Goal: Navigation & Orientation: Find specific page/section

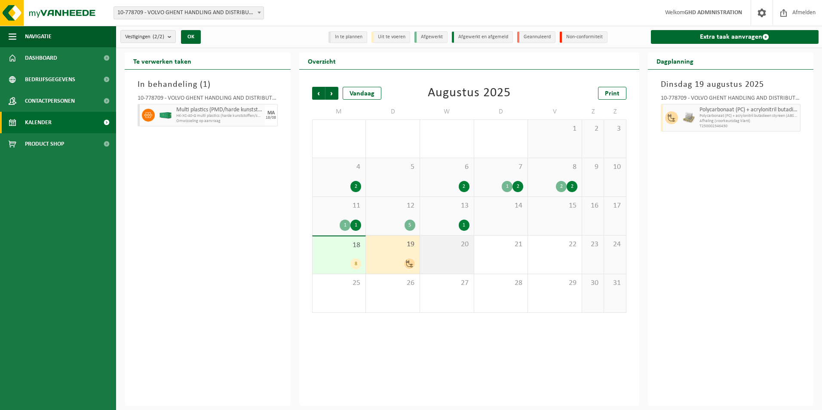
click at [438, 252] on div "20" at bounding box center [447, 255] width 54 height 38
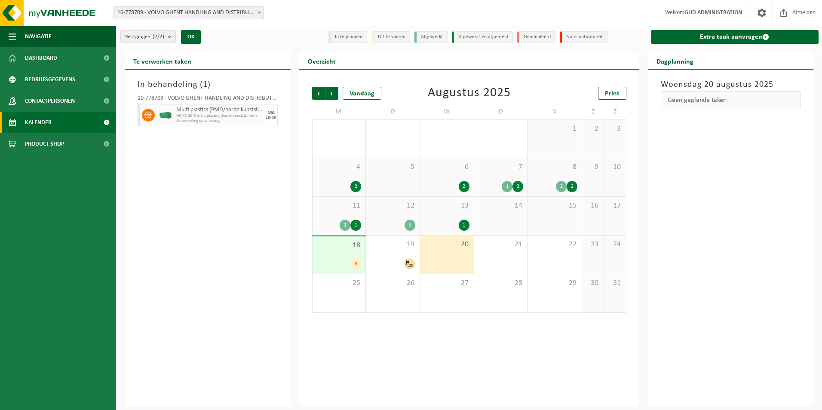
click at [227, 116] on span "HK-XC-40-G multi plastics (harde kunststoffen/spanbanden/EPS" at bounding box center [219, 115] width 86 height 5
click at [55, 12] on img at bounding box center [51, 13] width 103 height 26
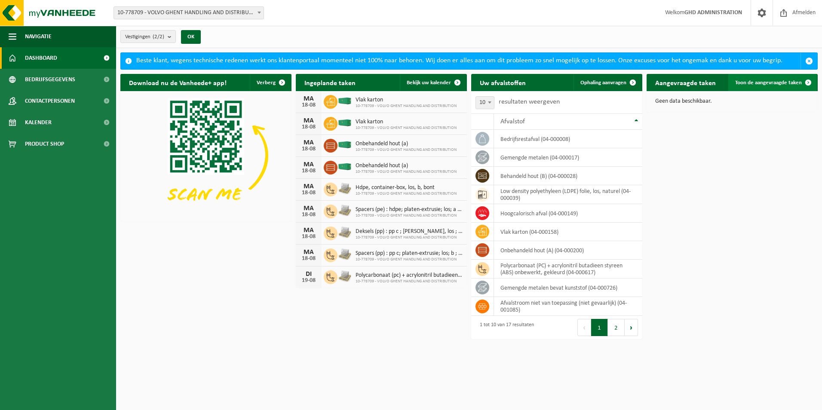
click at [784, 85] on span "Toon de aangevraagde taken" at bounding box center [768, 83] width 67 height 6
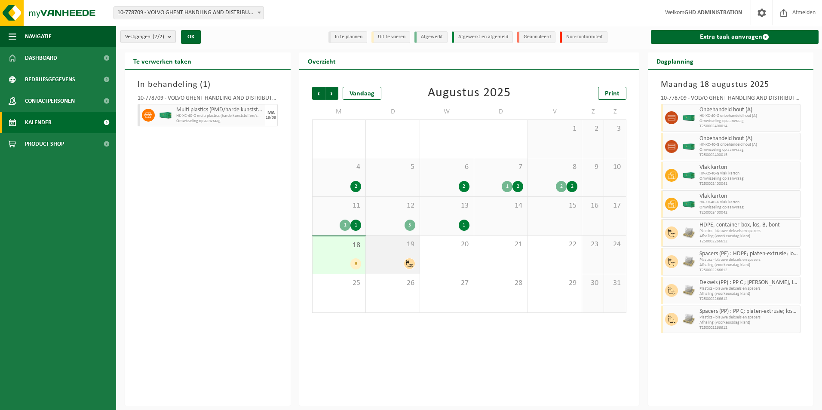
click at [387, 246] on span "19" at bounding box center [392, 244] width 45 height 9
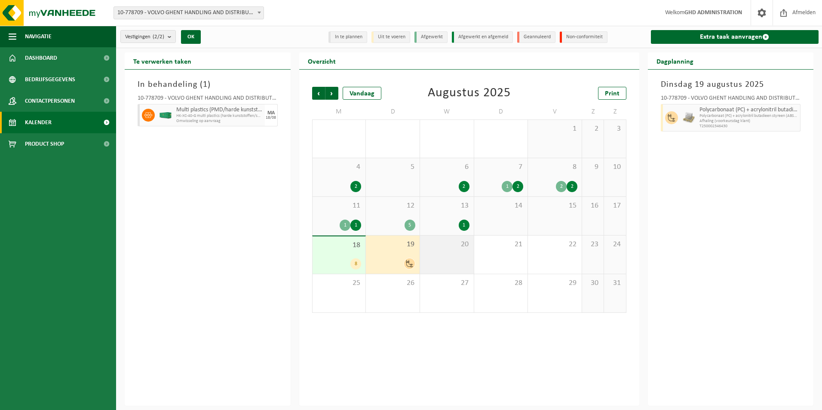
click at [453, 263] on div "20" at bounding box center [447, 255] width 54 height 38
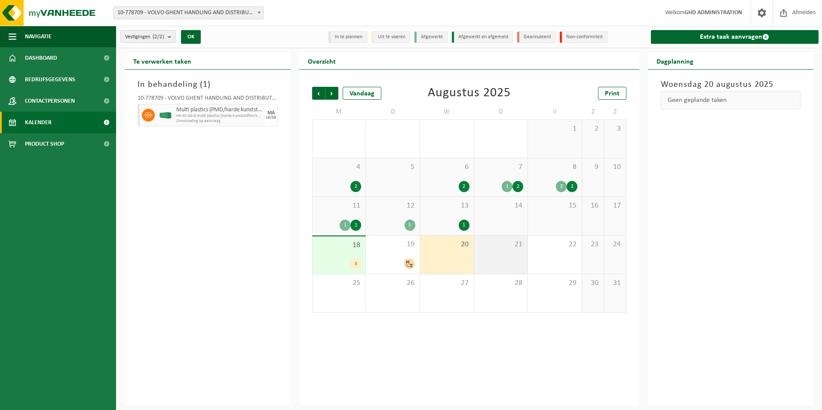
click at [509, 261] on div "21" at bounding box center [501, 255] width 54 height 38
click at [350, 257] on div "18 8" at bounding box center [338, 254] width 53 height 37
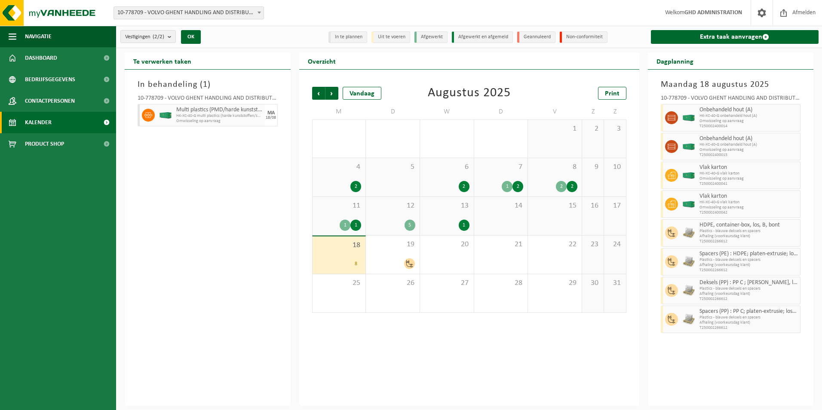
click at [464, 222] on div "1" at bounding box center [464, 225] width 11 height 11
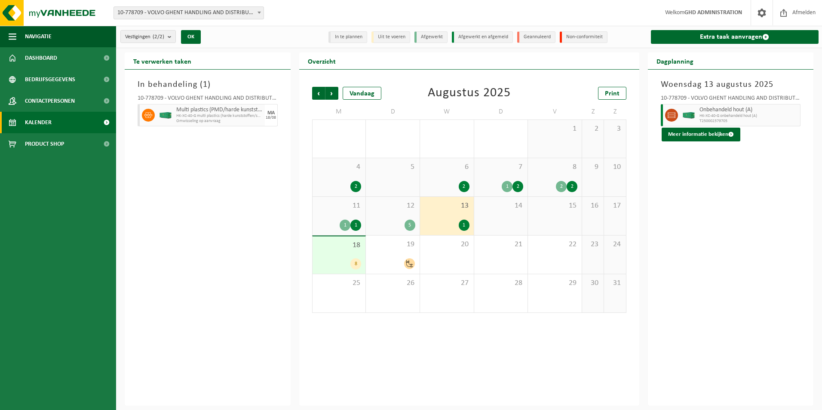
click at [529, 219] on div "15" at bounding box center [555, 216] width 54 height 38
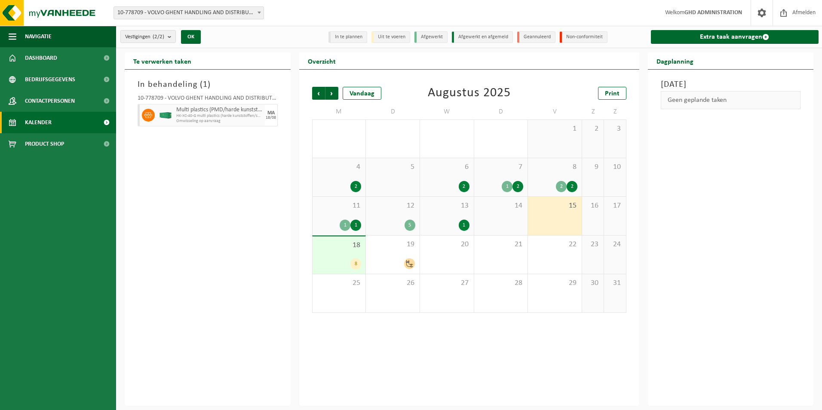
click at [517, 220] on div "14" at bounding box center [501, 216] width 54 height 38
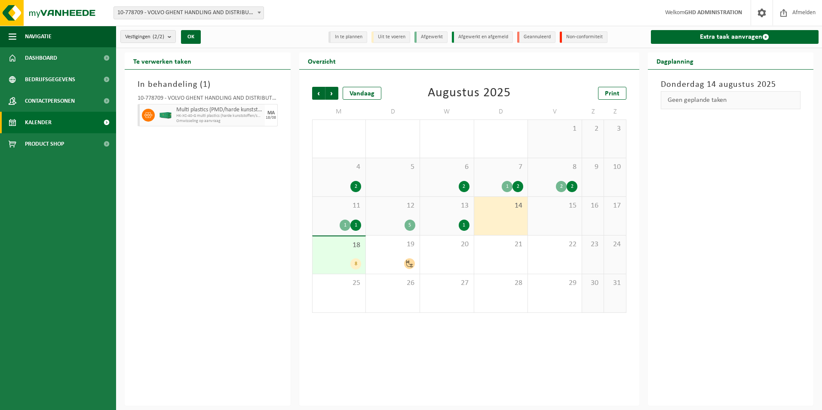
click at [459, 210] on div "13 1" at bounding box center [447, 216] width 54 height 38
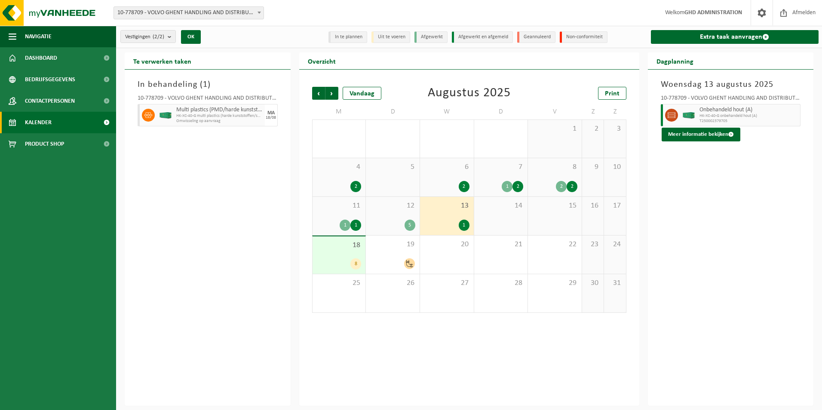
click at [380, 219] on div "12 5" at bounding box center [393, 216] width 54 height 38
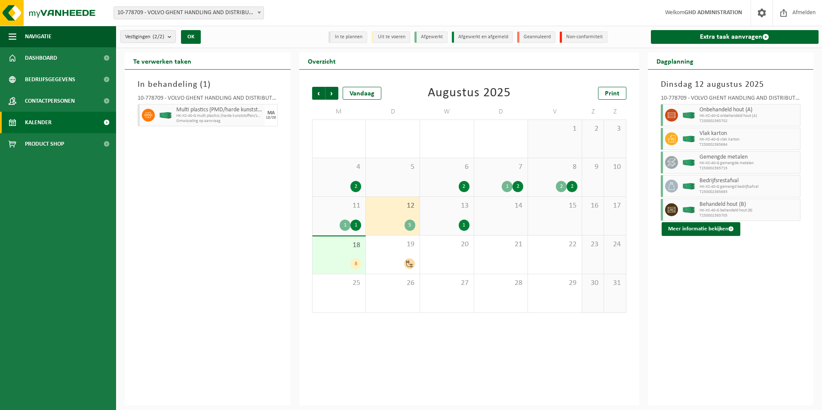
click at [334, 223] on div "1 1" at bounding box center [339, 225] width 45 height 11
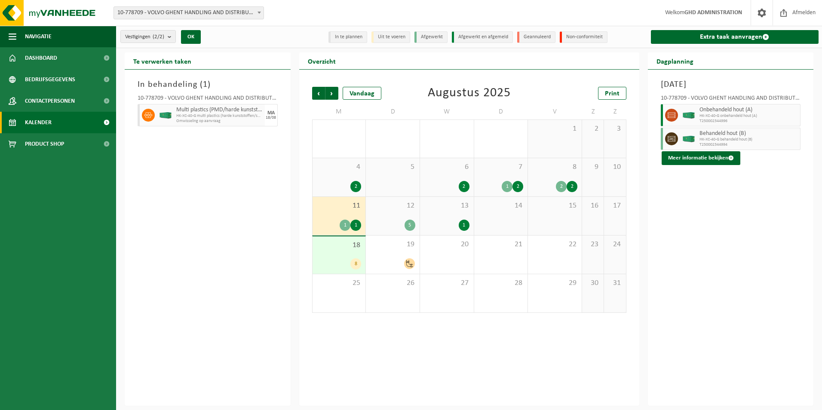
click at [559, 188] on div "2" at bounding box center [561, 186] width 11 height 11
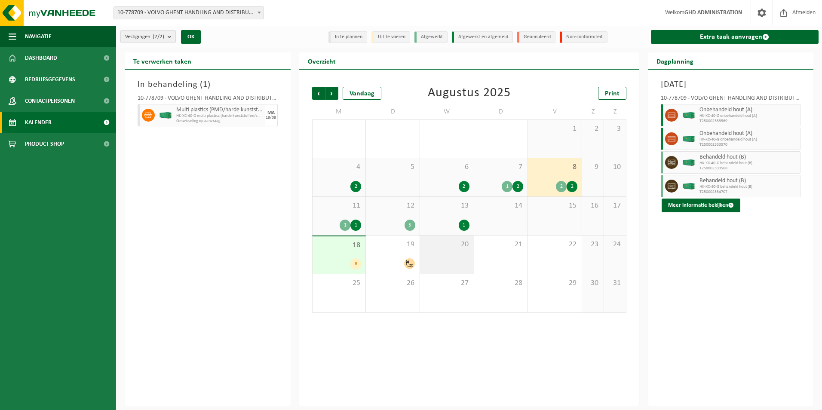
click at [459, 260] on div "20" at bounding box center [447, 255] width 54 height 38
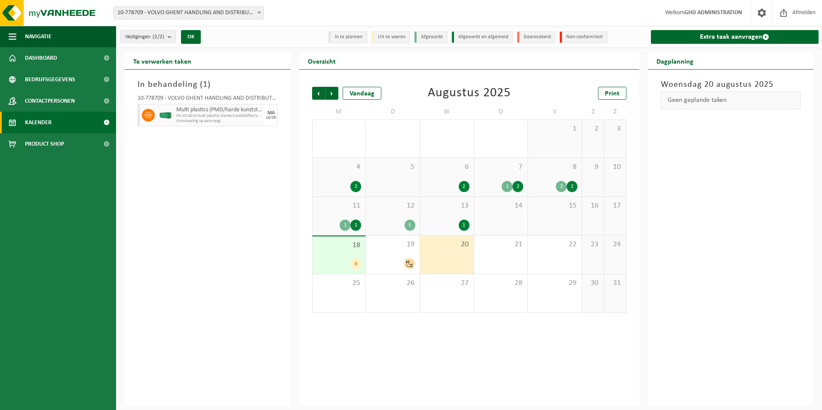
click at [356, 259] on div "8" at bounding box center [355, 263] width 11 height 11
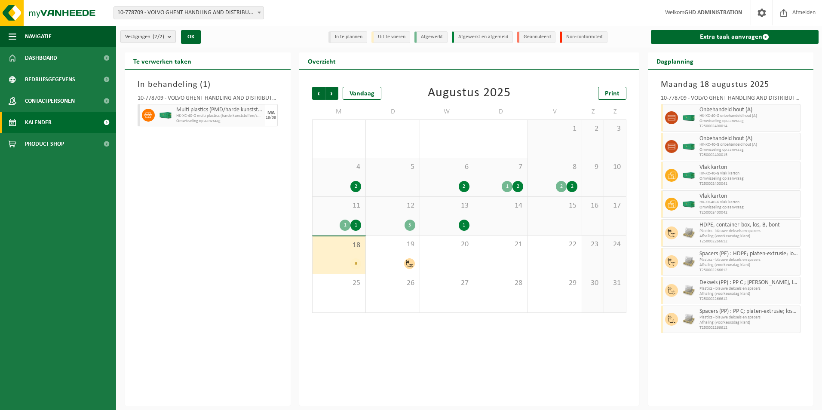
click at [437, 39] on li "Afgewerkt" at bounding box center [430, 37] width 33 height 12
click at [474, 35] on li "Afgewerkt en afgemeld" at bounding box center [482, 37] width 61 height 12
click at [48, 96] on span "Contactpersonen" at bounding box center [50, 100] width 50 height 21
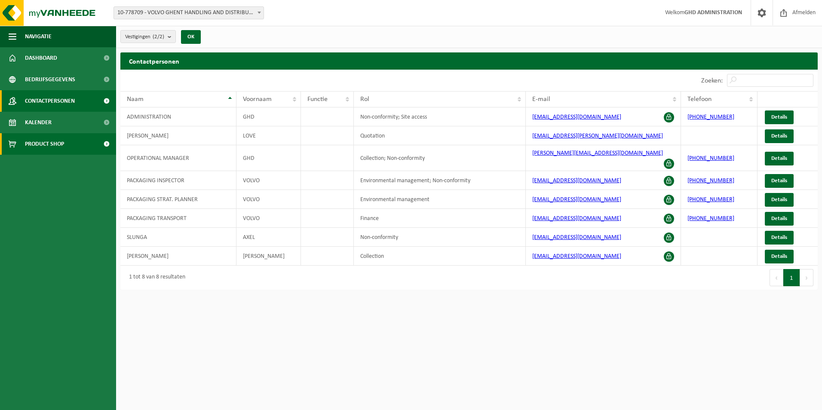
click at [61, 146] on span "Product Shop" at bounding box center [44, 143] width 39 height 21
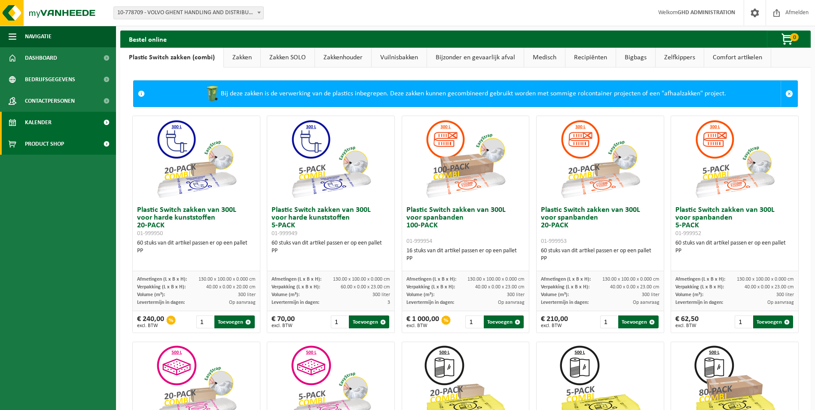
click at [56, 126] on link "Kalender" at bounding box center [58, 122] width 116 height 21
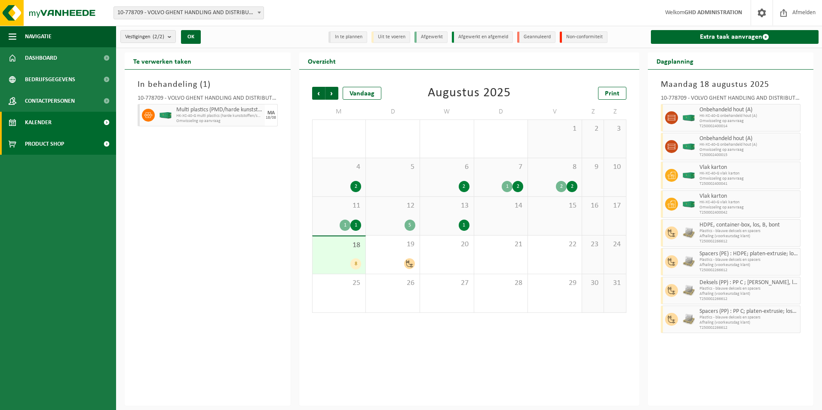
click at [55, 147] on span "Product Shop" at bounding box center [44, 143] width 39 height 21
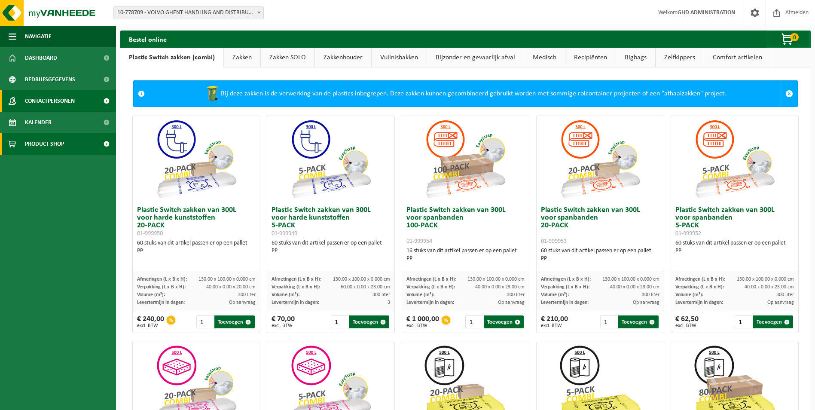
click at [47, 99] on span "Contactpersonen" at bounding box center [50, 100] width 50 height 21
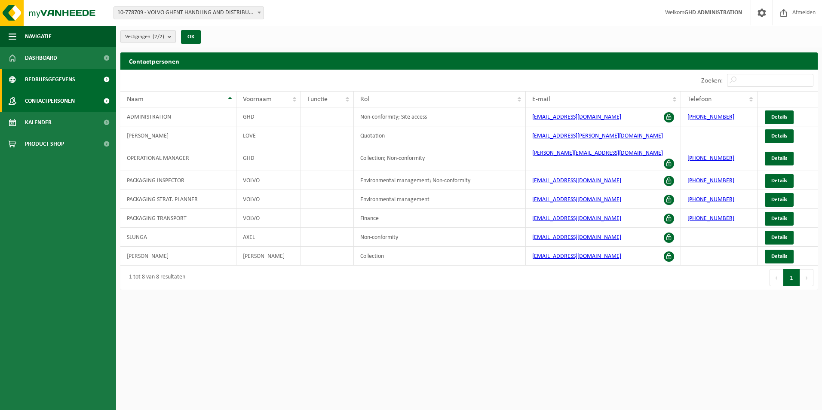
click at [49, 80] on span "Bedrijfsgegevens" at bounding box center [50, 79] width 50 height 21
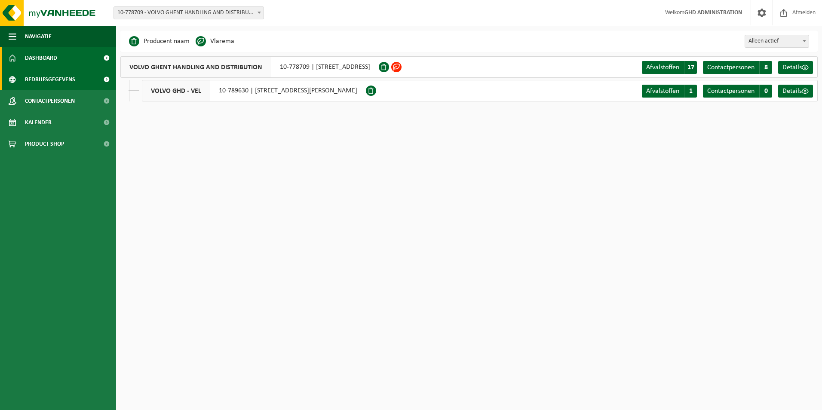
click at [69, 54] on link "Dashboard" at bounding box center [58, 57] width 116 height 21
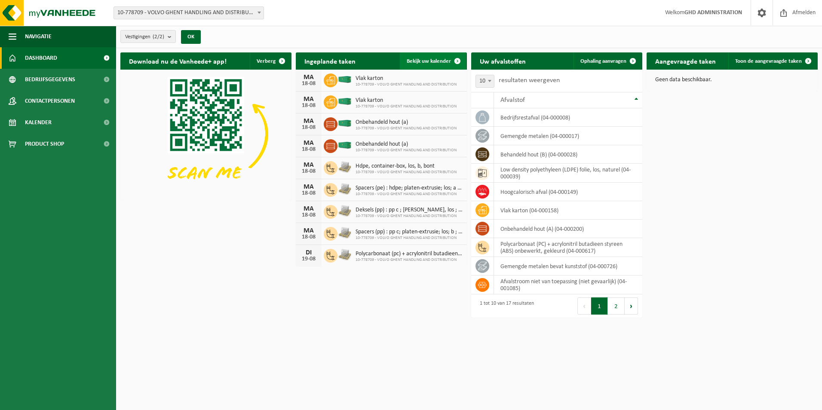
click at [437, 63] on span "Bekijk uw kalender" at bounding box center [429, 61] width 44 height 6
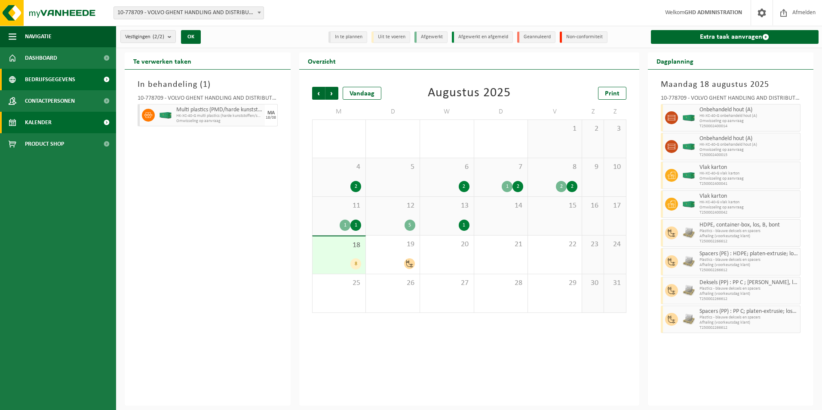
click at [52, 77] on span "Bedrijfsgegevens" at bounding box center [50, 79] width 50 height 21
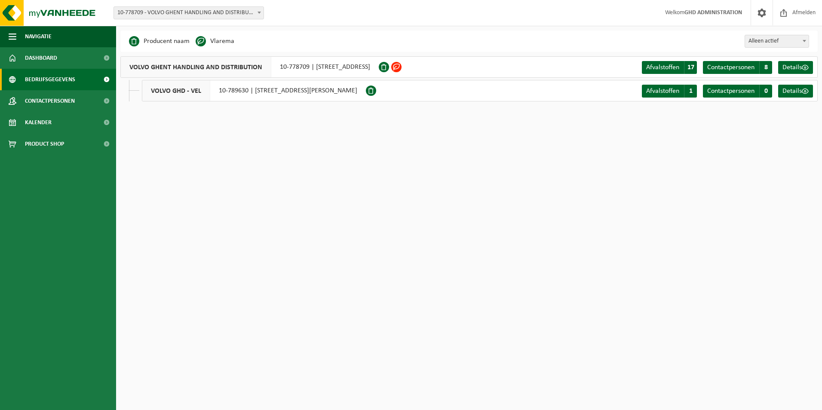
click at [371, 68] on div "VOLVO GHENT HANDLING AND DISTRIBUTION 10-778709 | SKALDENSTRAAT 102, 9042 DESTE…" at bounding box center [249, 66] width 258 height 21
click at [55, 55] on span "Dashboard" at bounding box center [41, 57] width 32 height 21
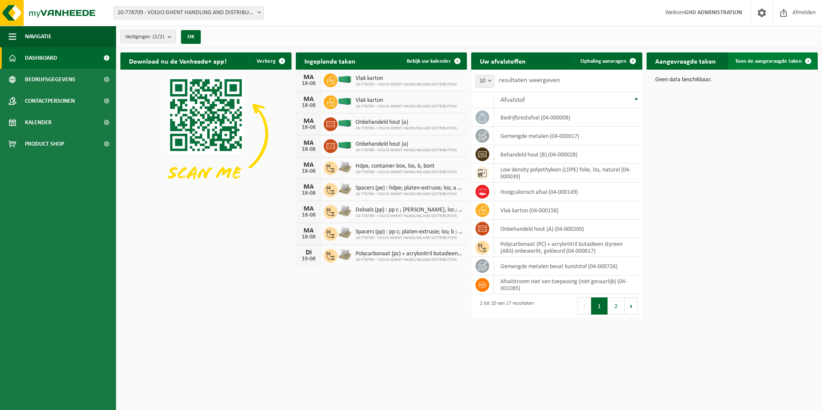
click at [777, 64] on link "Toon de aangevraagde taken" at bounding box center [772, 60] width 89 height 17
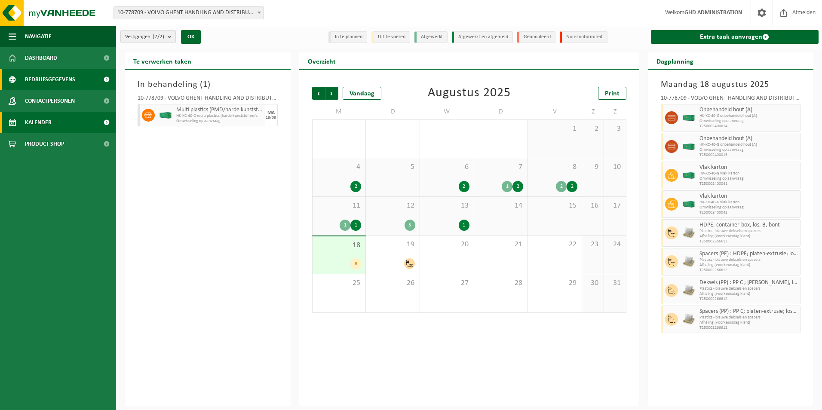
click at [57, 79] on span "Bedrijfsgegevens" at bounding box center [50, 79] width 50 height 21
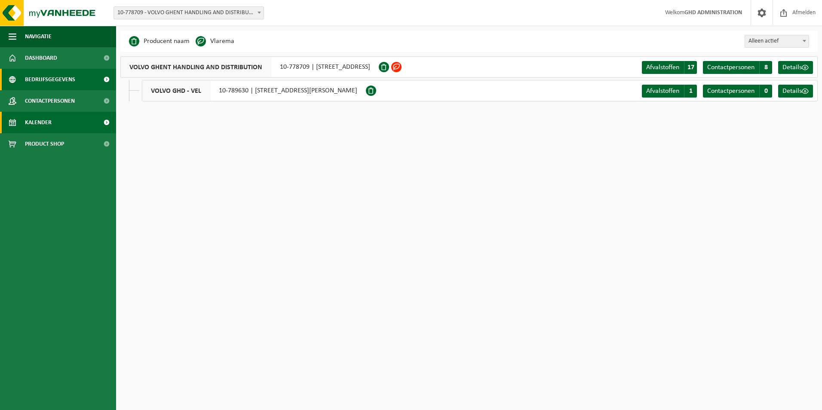
click at [41, 125] on span "Kalender" at bounding box center [38, 122] width 27 height 21
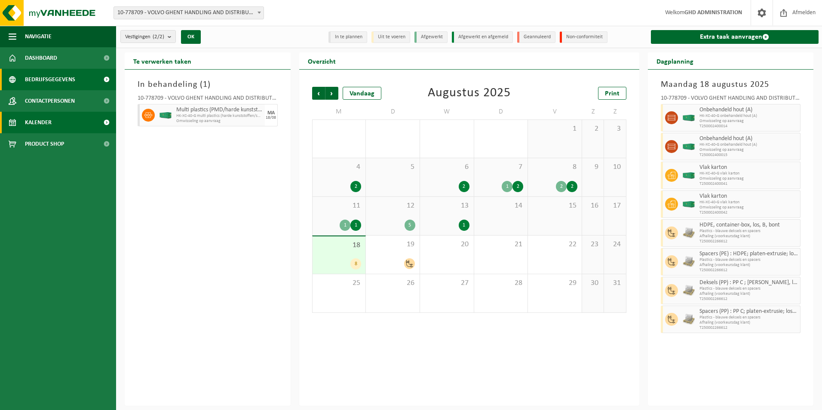
click at [62, 82] on span "Bedrijfsgegevens" at bounding box center [50, 79] width 50 height 21
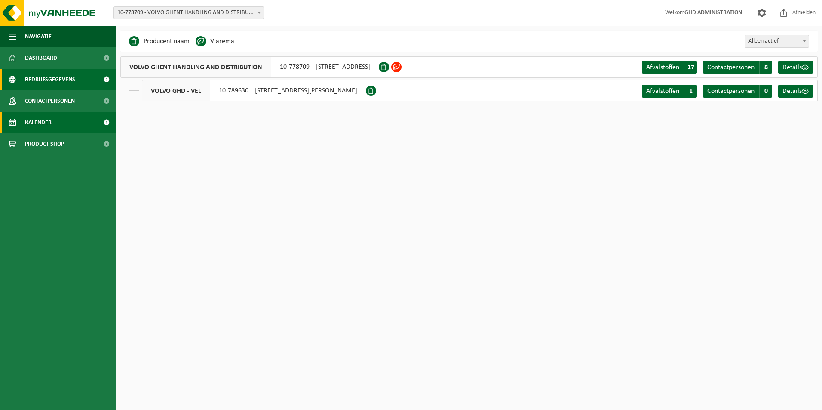
click at [51, 124] on span "Kalender" at bounding box center [38, 122] width 27 height 21
